Goal: Find specific page/section: Find specific page/section

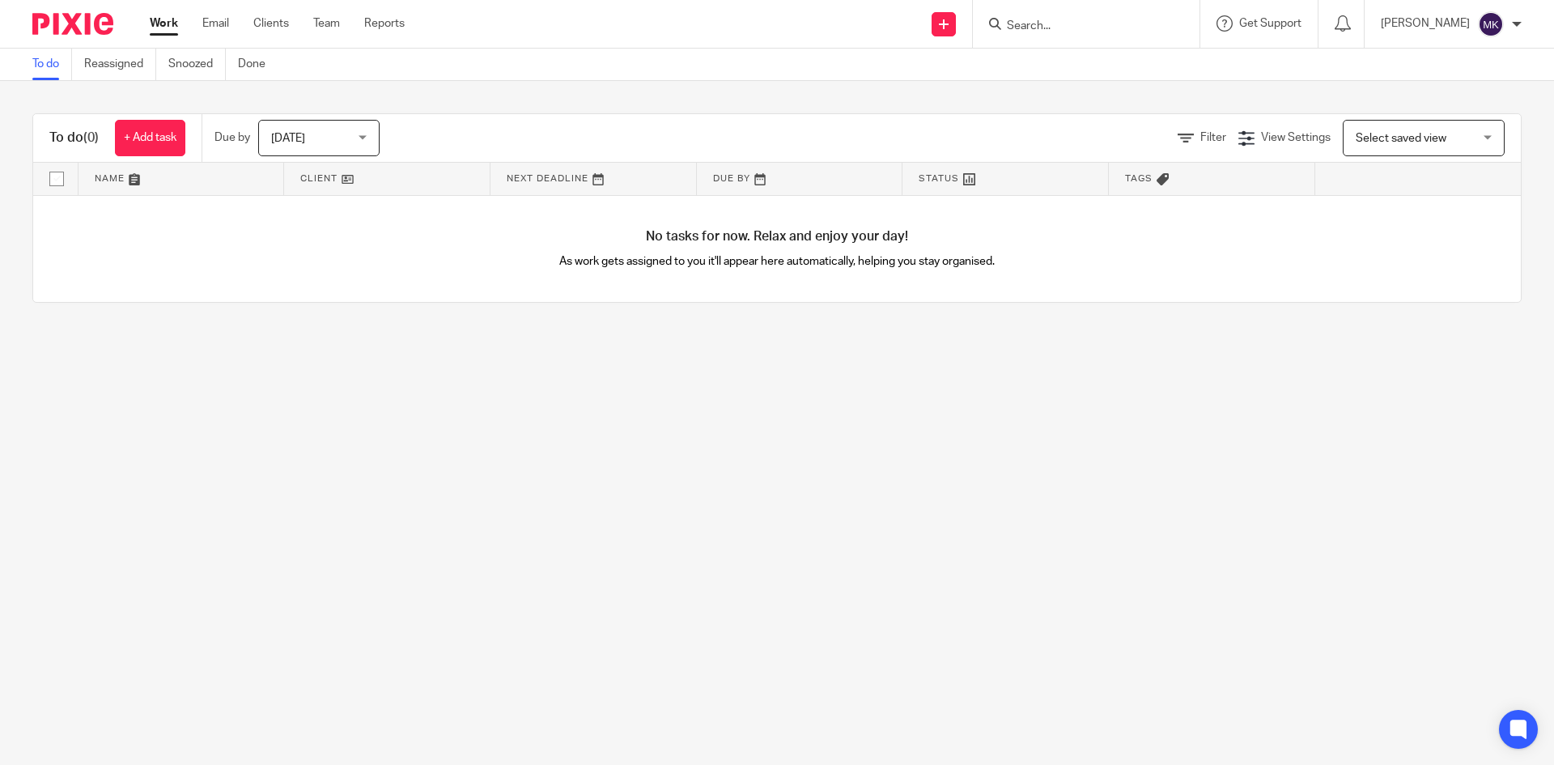
click at [1070, 29] on input "Search" at bounding box center [1078, 26] width 146 height 15
type input "pro finish"
click button "submit" at bounding box center [0, 0] width 0 height 0
click at [1177, 14] on button "reset" at bounding box center [1169, 22] width 16 height 16
click at [1089, 32] on div at bounding box center [1086, 24] width 227 height 48
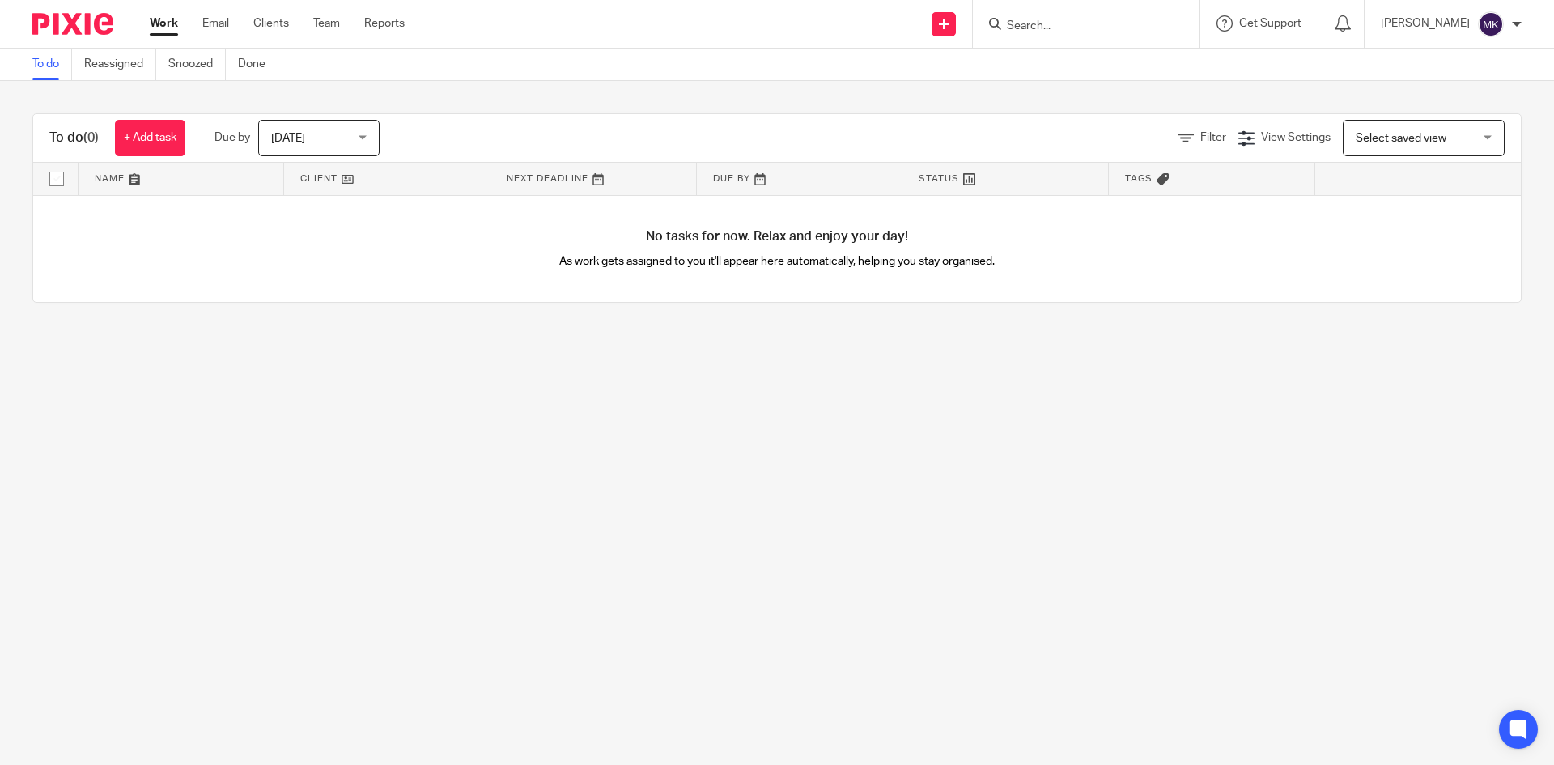
click at [1084, 14] on form at bounding box center [1091, 24] width 172 height 20
drag, startPoint x: 1073, startPoint y: 68, endPoint x: 1073, endPoint y: 47, distance: 21.0
click at [1073, 54] on div "To do Reassigned Snoozed Done" at bounding box center [777, 65] width 1554 height 32
click at [1071, 38] on div at bounding box center [1086, 24] width 227 height 48
click at [1070, 24] on input "Search" at bounding box center [1078, 26] width 146 height 15
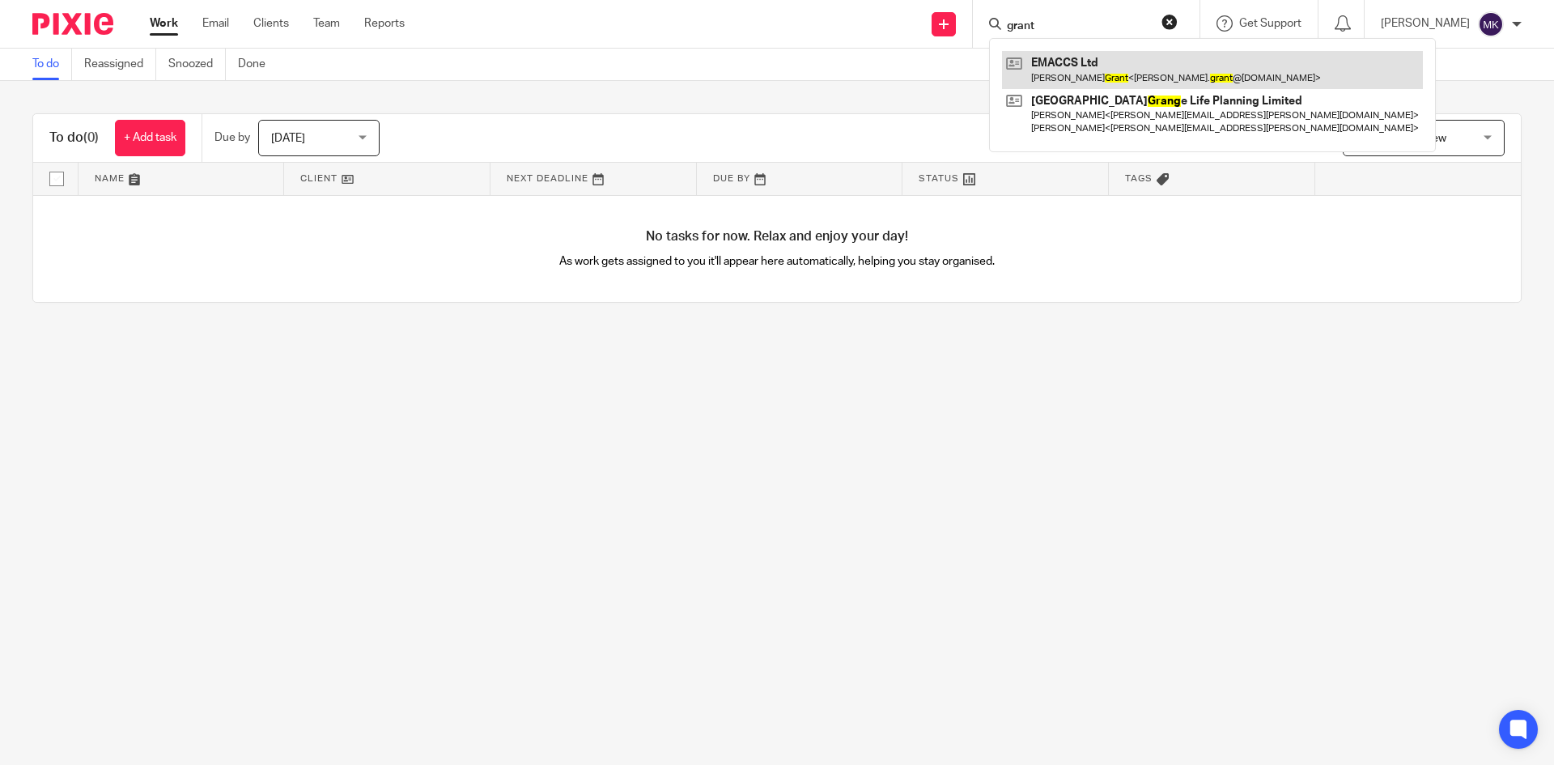
type input "grant"
click at [1055, 69] on link at bounding box center [1212, 69] width 421 height 37
